Goal: Browse casually

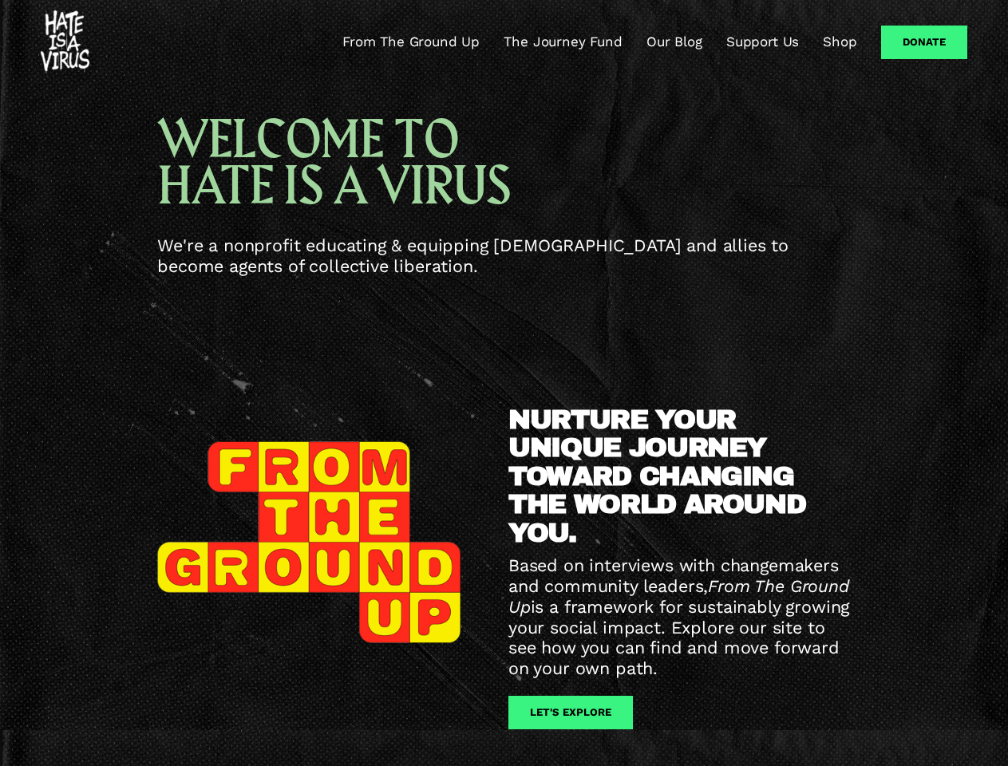
click at [503, 383] on div "NURTURE YOUR UNIQUE JOURNEY TOWARD CHANGING THE WORLD AROUND YOU. Based on inte…" at bounding box center [504, 571] width 1008 height 464
